Goal: Information Seeking & Learning: Learn about a topic

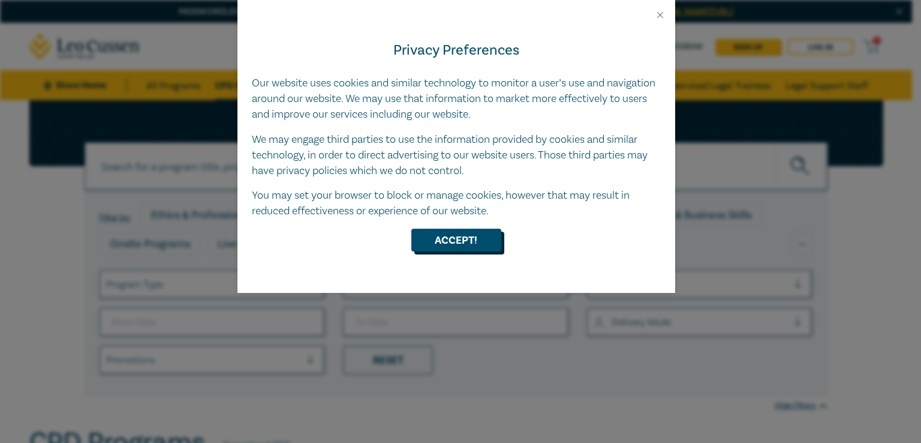
click at [461, 239] on button "Accept!" at bounding box center [456, 239] width 90 height 23
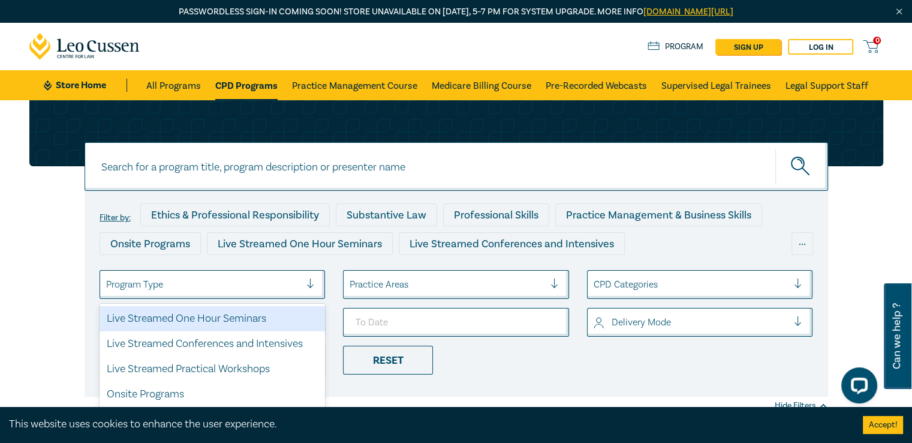
click at [308, 284] on div at bounding box center [315, 284] width 18 height 12
click at [227, 318] on div "Live Streamed One Hour Seminars" at bounding box center [213, 318] width 226 height 25
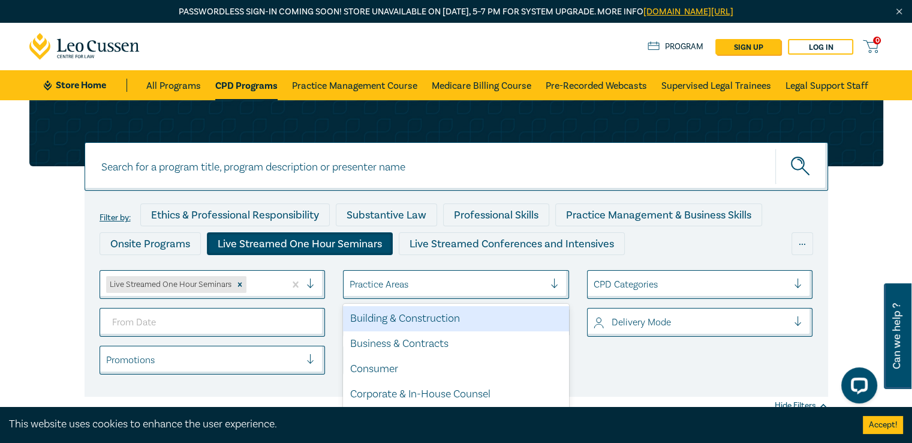
click at [554, 286] on div at bounding box center [560, 284] width 18 height 12
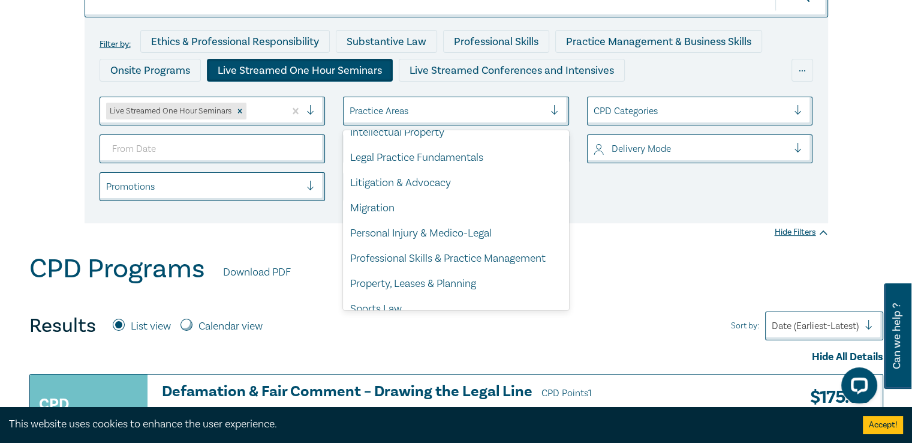
scroll to position [353, 0]
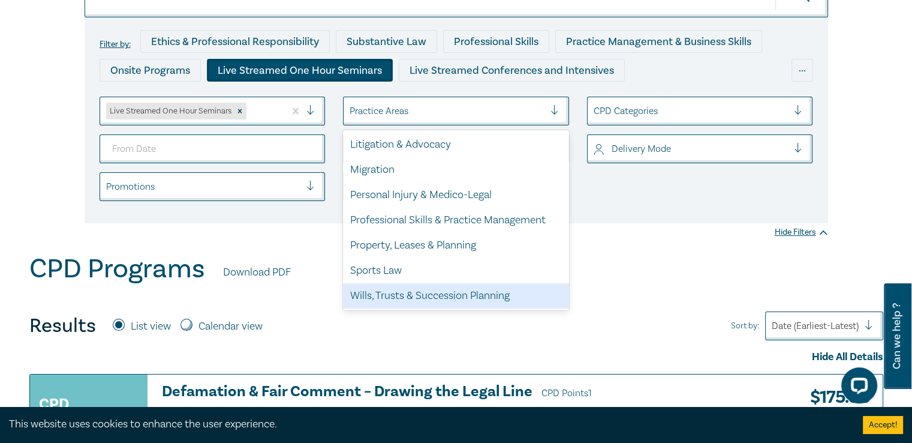
click at [469, 296] on div "Wills, Trusts & Succession Planning" at bounding box center [456, 295] width 226 height 25
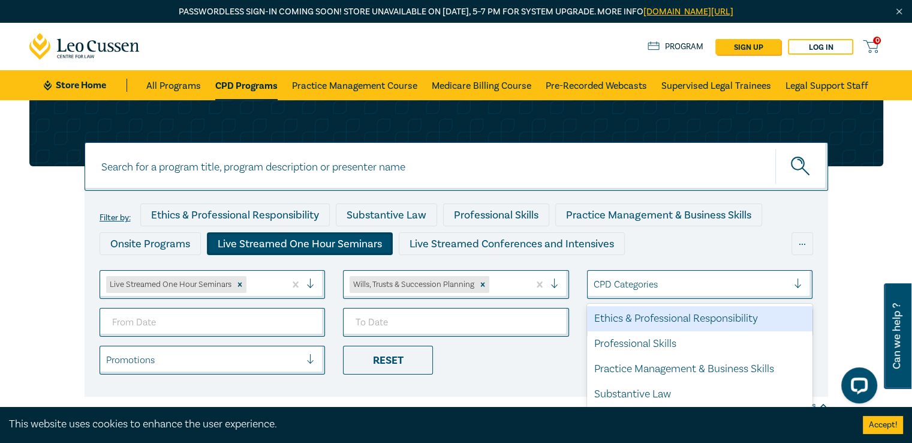
click at [795, 279] on div at bounding box center [803, 284] width 18 height 12
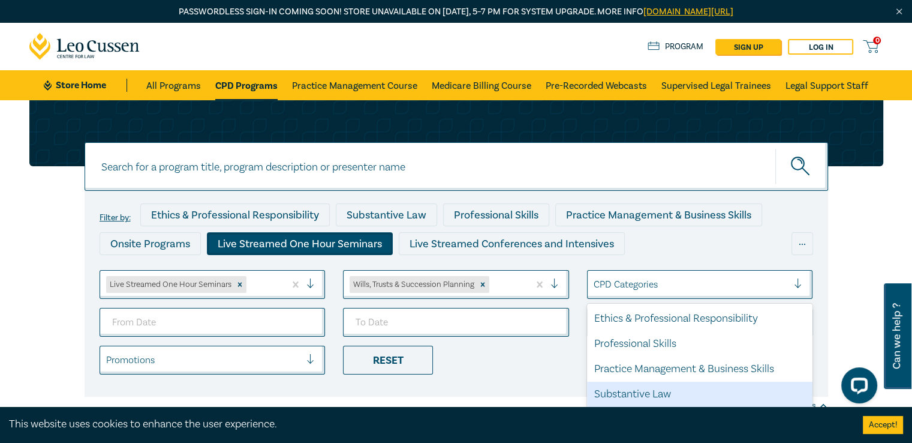
click at [662, 391] on div "Substantive Law" at bounding box center [700, 393] width 226 height 25
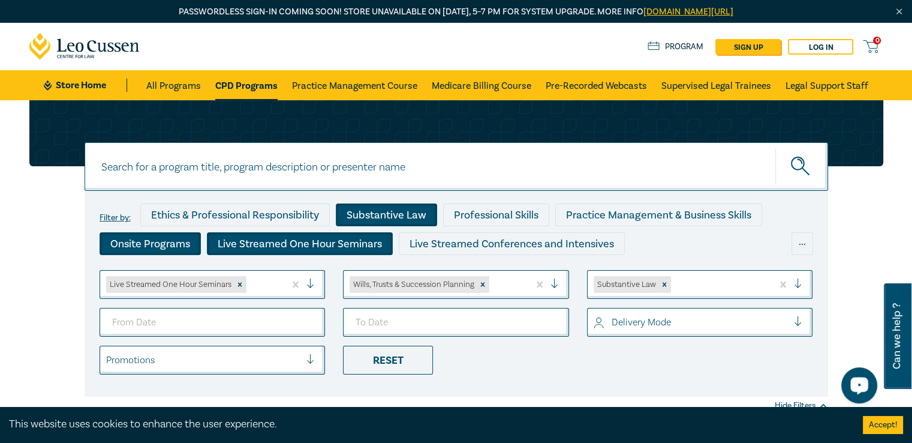
click at [139, 240] on div "Onsite Programs" at bounding box center [150, 243] width 101 height 23
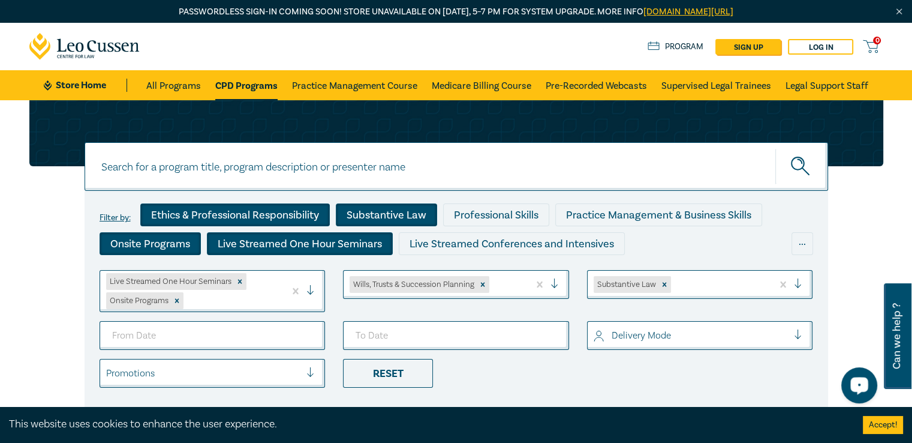
click at [278, 218] on div "Ethics & Professional Responsibility" at bounding box center [235, 214] width 190 height 23
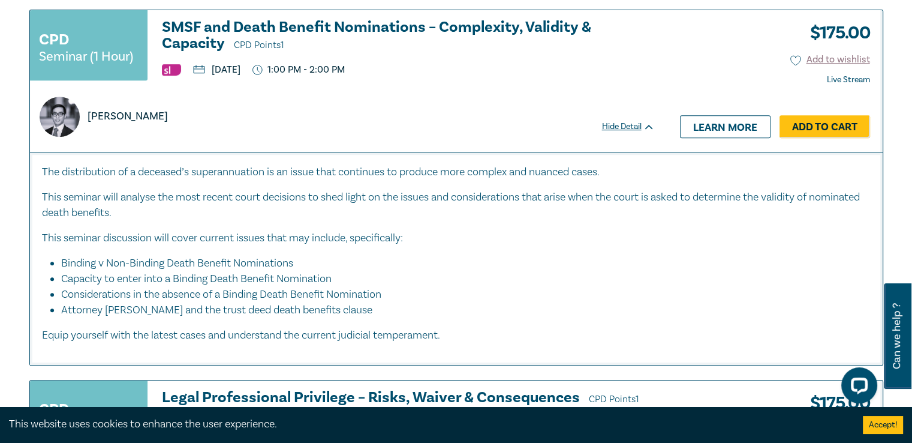
scroll to position [554, 0]
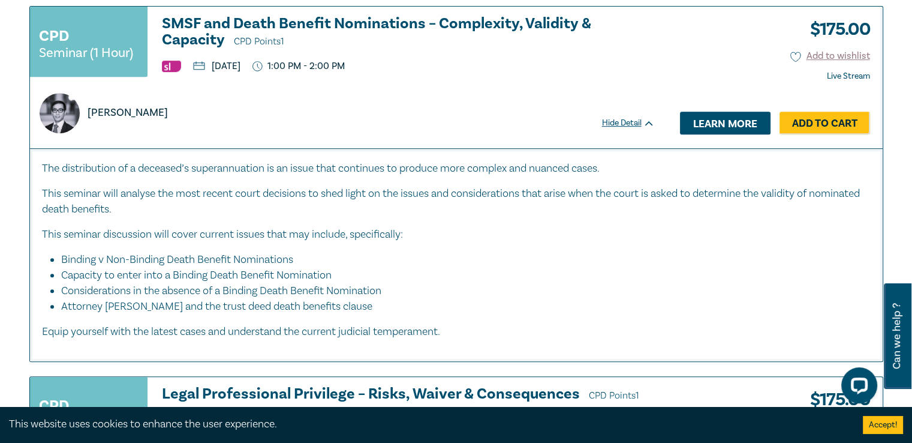
click at [718, 120] on link "Learn more" at bounding box center [725, 123] width 91 height 23
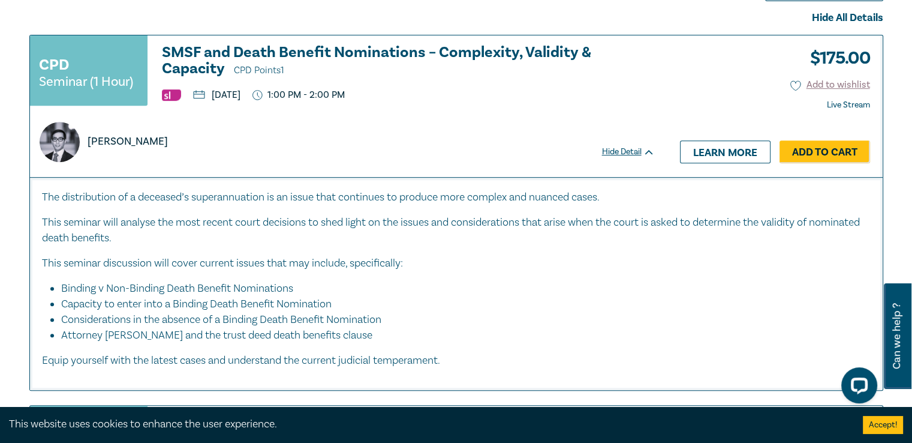
scroll to position [532, 0]
